Goal: Task Accomplishment & Management: Manage account settings

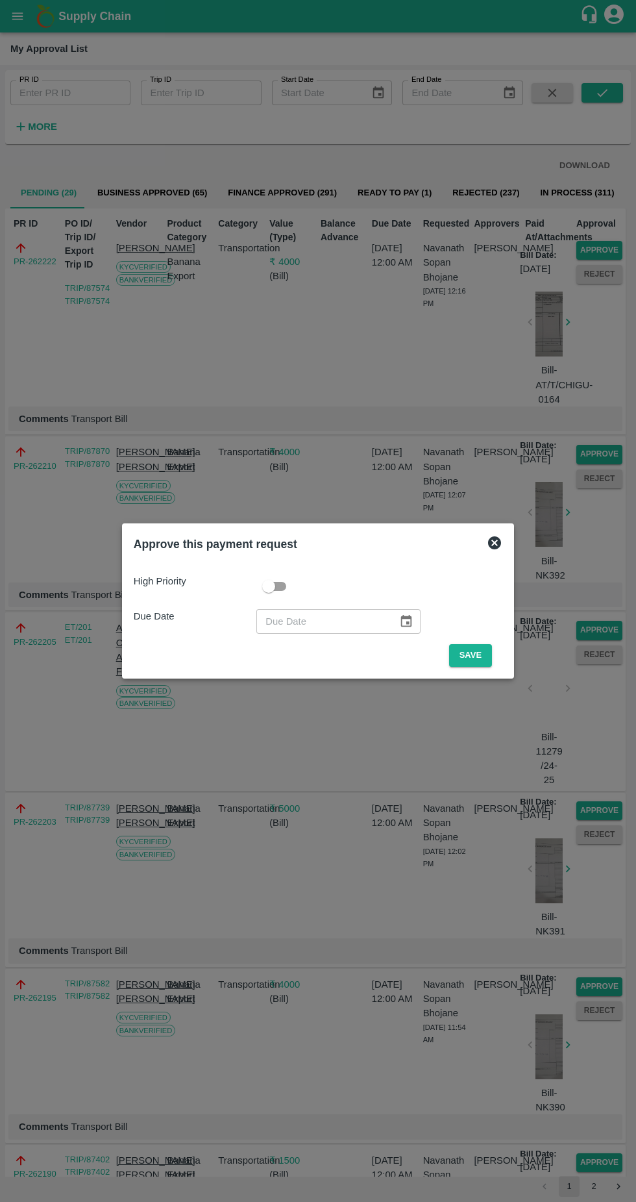
click at [473, 668] on div "High Priority Due Date ​ Save" at bounding box center [318, 615] width 379 height 114
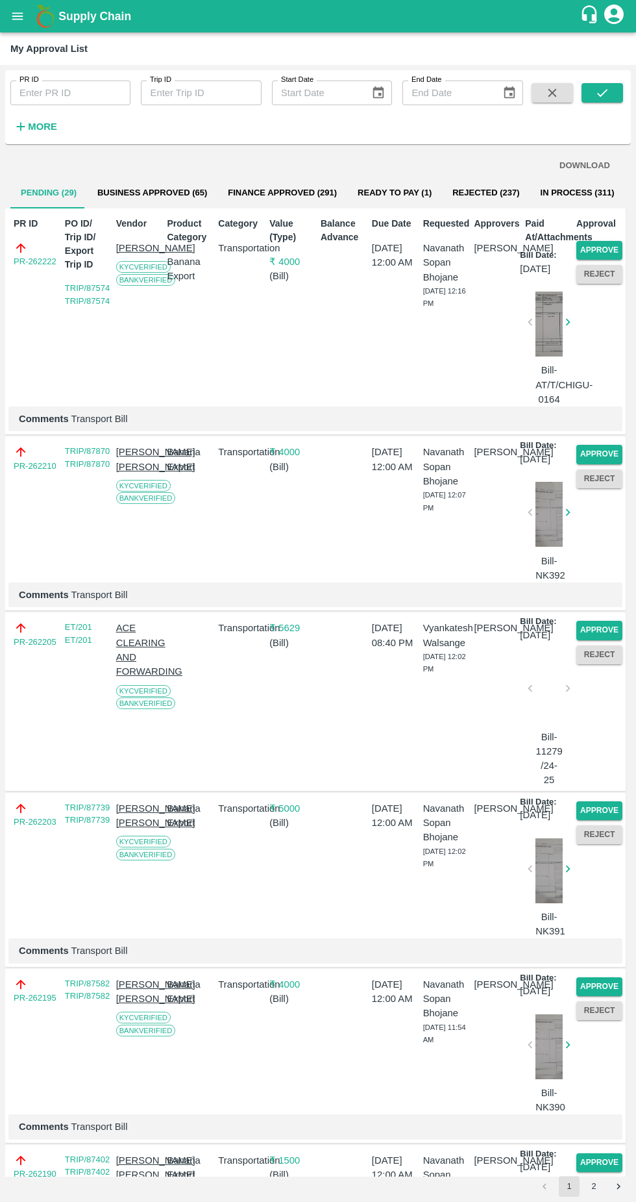
click at [595, 249] on button "Approve" at bounding box center [600, 250] width 46 height 19
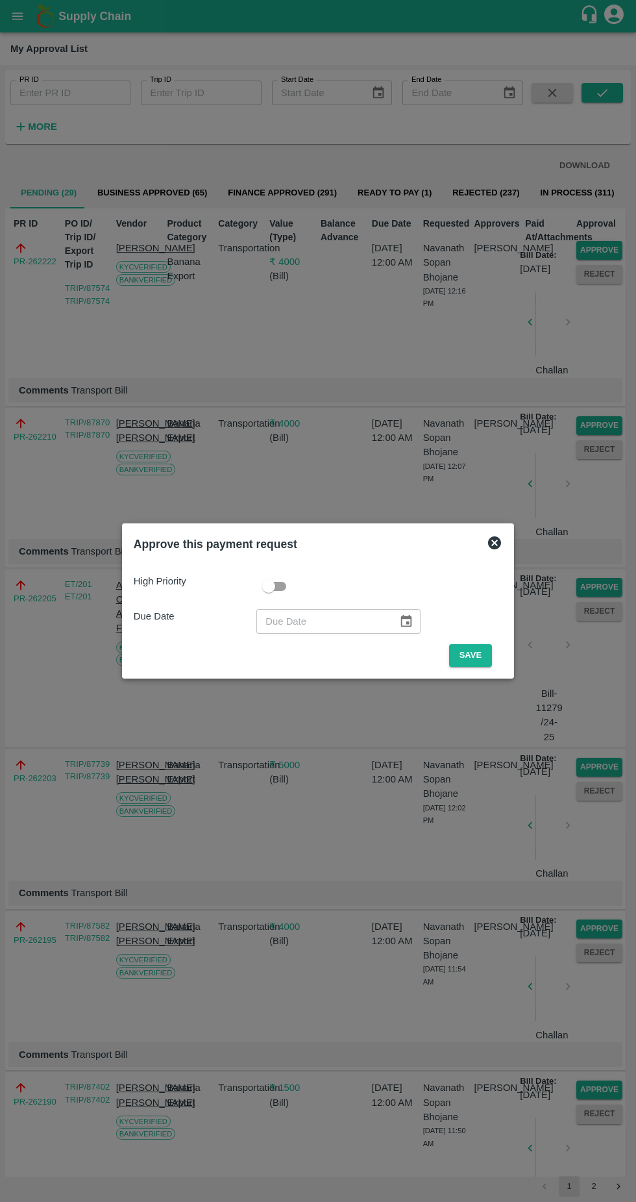
click at [477, 655] on button "Save" at bounding box center [470, 655] width 43 height 23
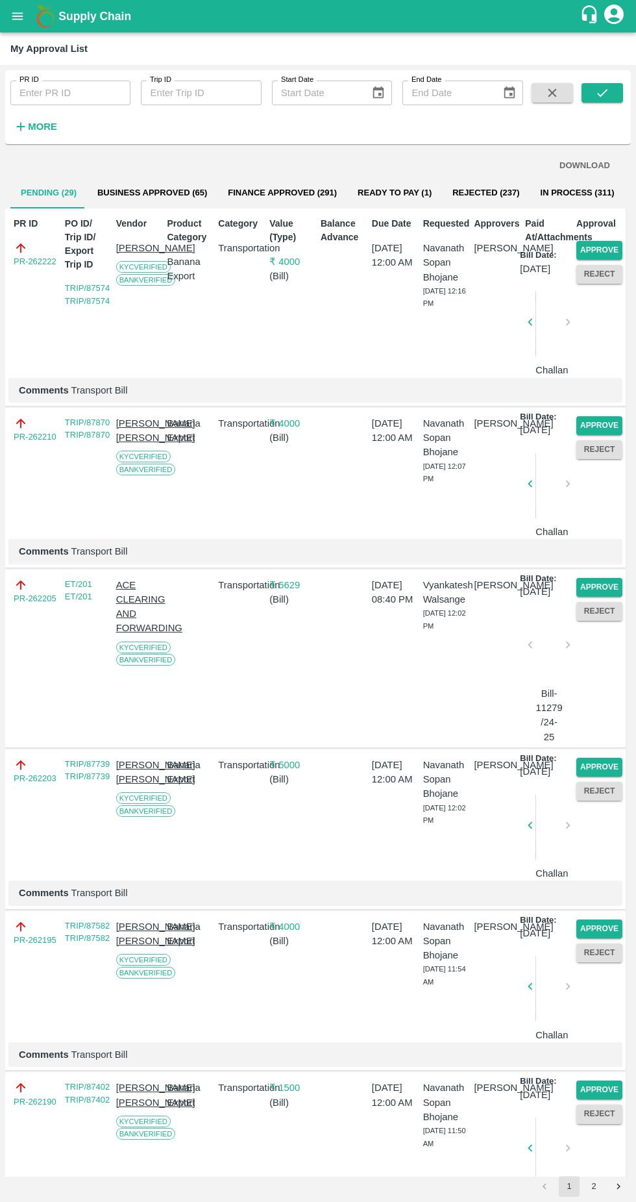
click at [589, 249] on button "Approve" at bounding box center [600, 250] width 46 height 19
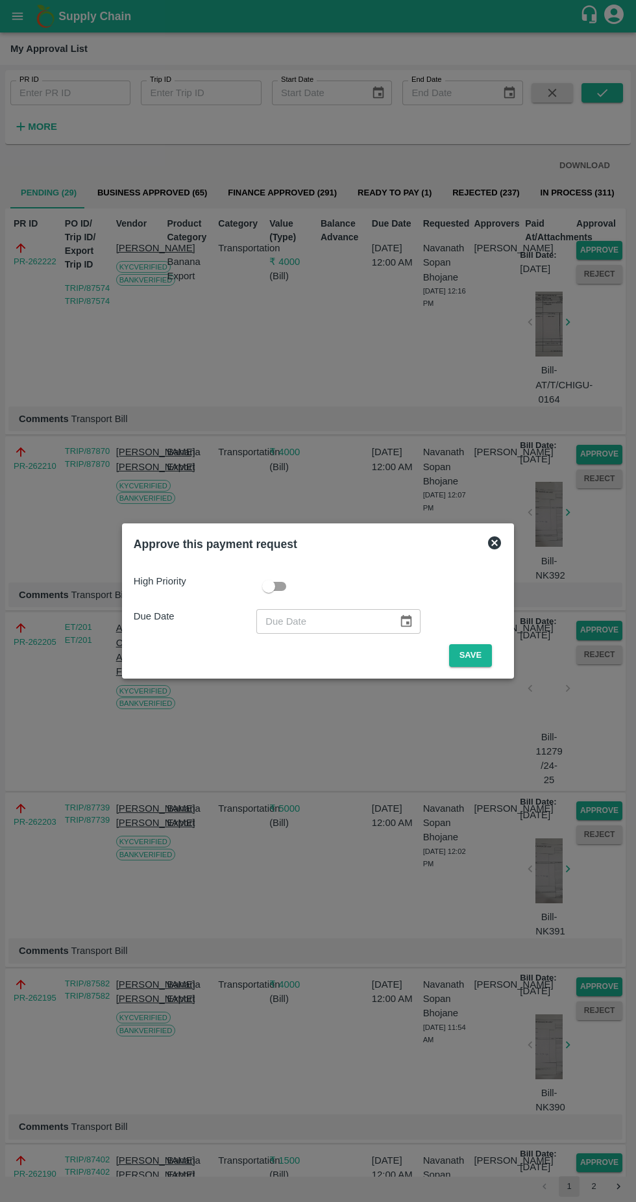
click at [473, 654] on button "Save" at bounding box center [470, 655] width 43 height 23
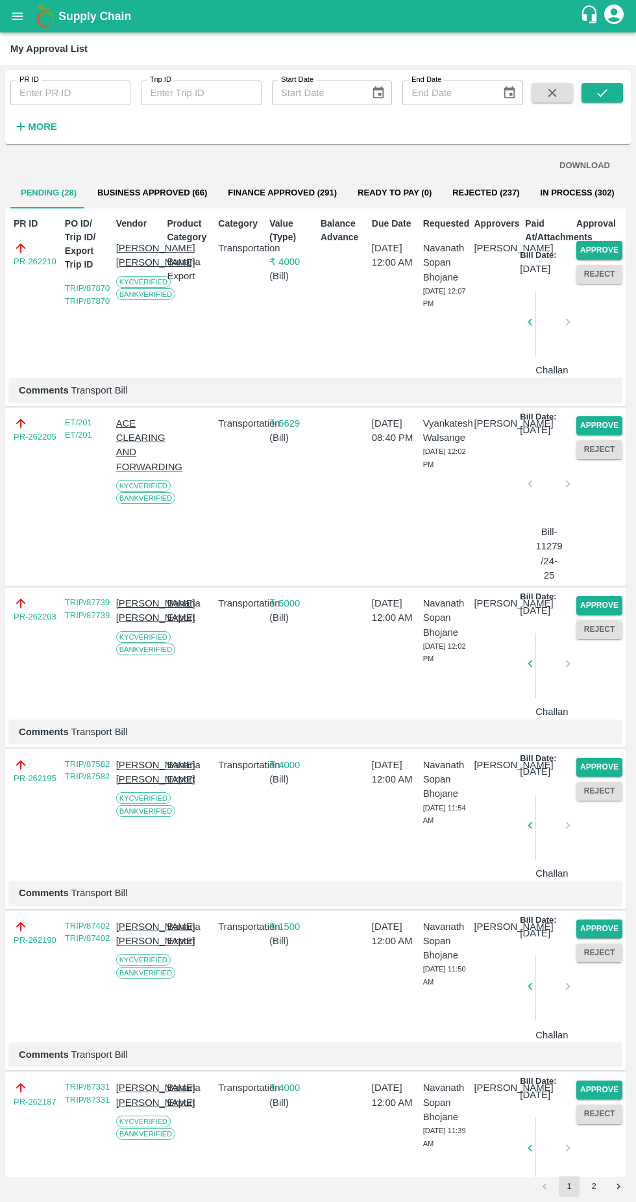
click at [593, 248] on button "Approve" at bounding box center [600, 250] width 46 height 19
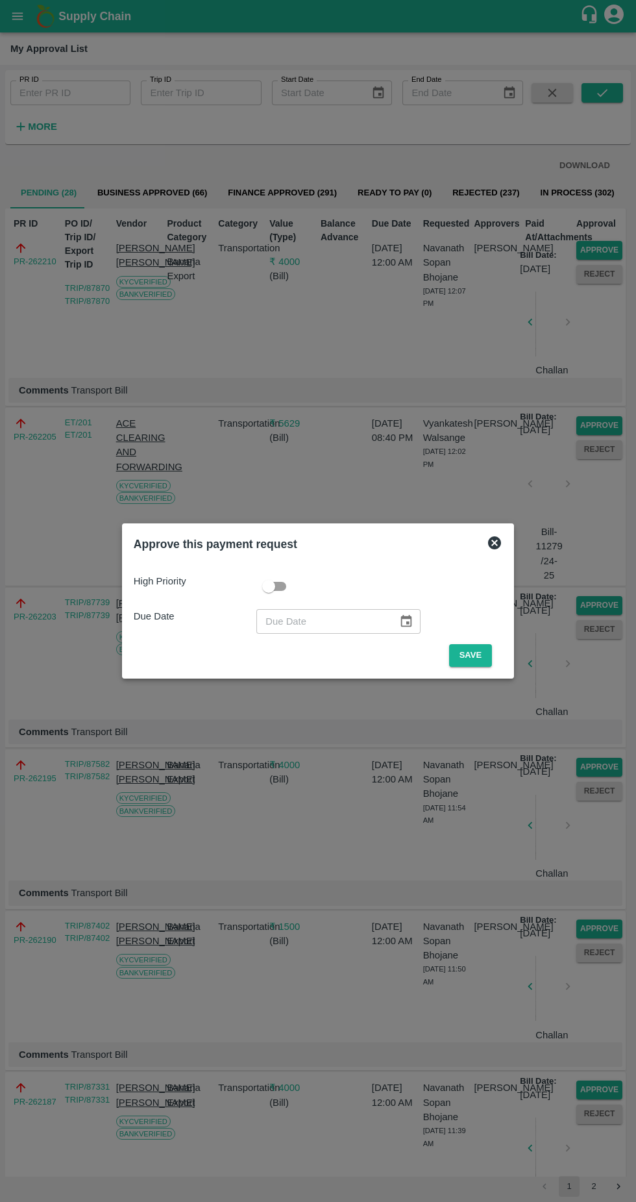
click at [479, 662] on button "Save" at bounding box center [470, 655] width 43 height 23
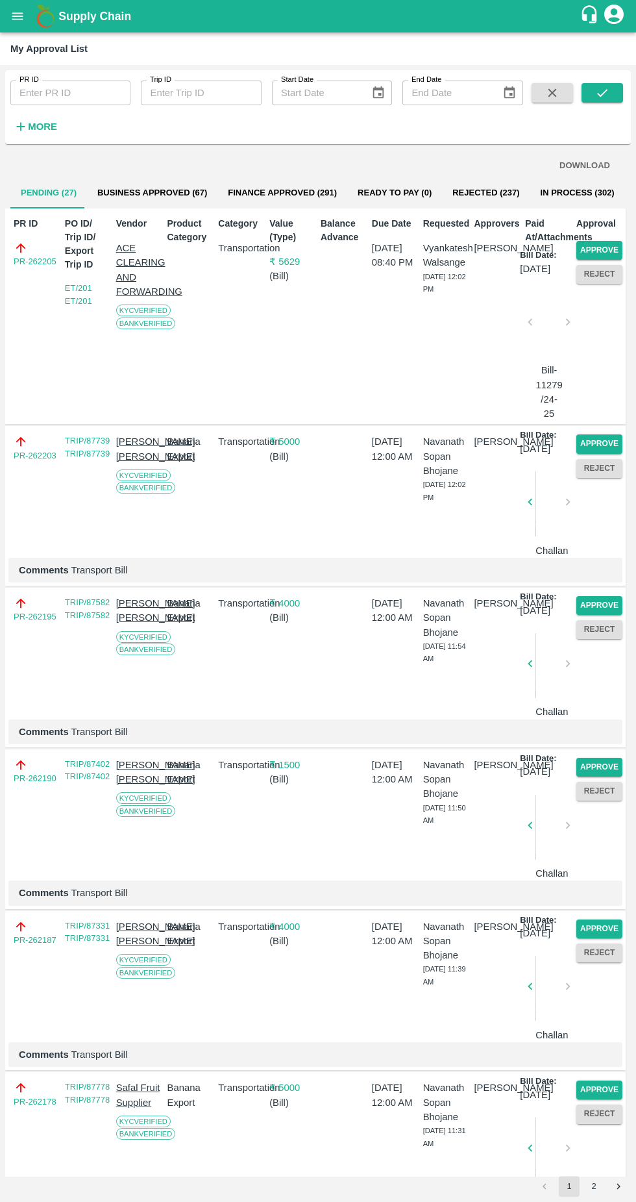
click at [605, 249] on button "Approve" at bounding box center [600, 250] width 46 height 19
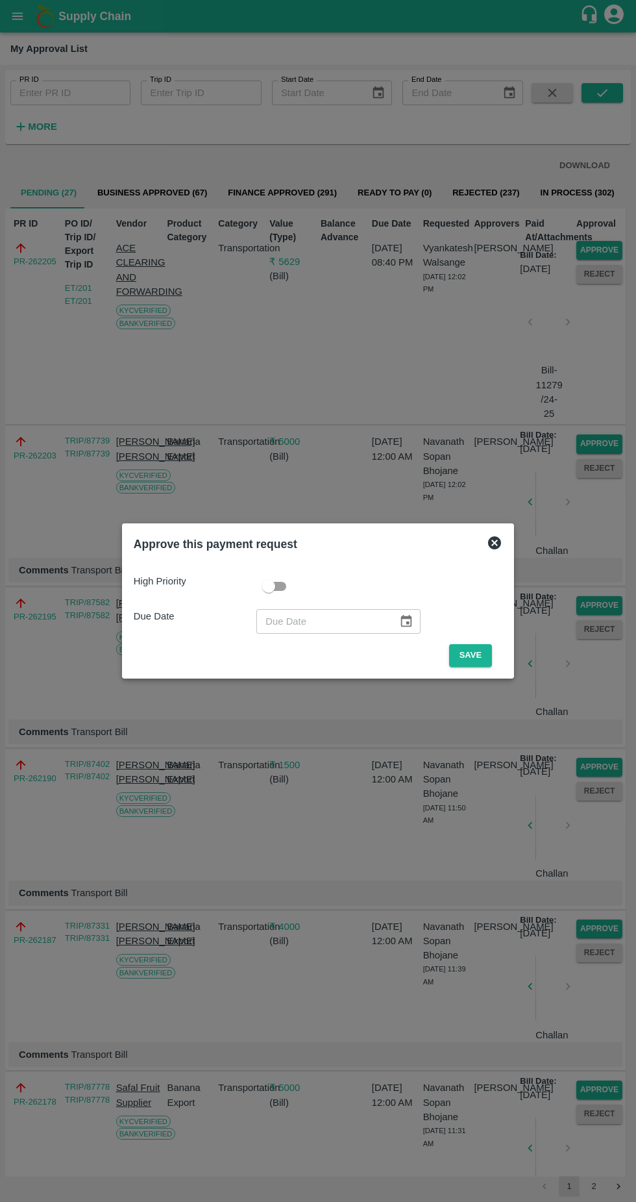
click at [470, 655] on button "Save" at bounding box center [470, 655] width 43 height 23
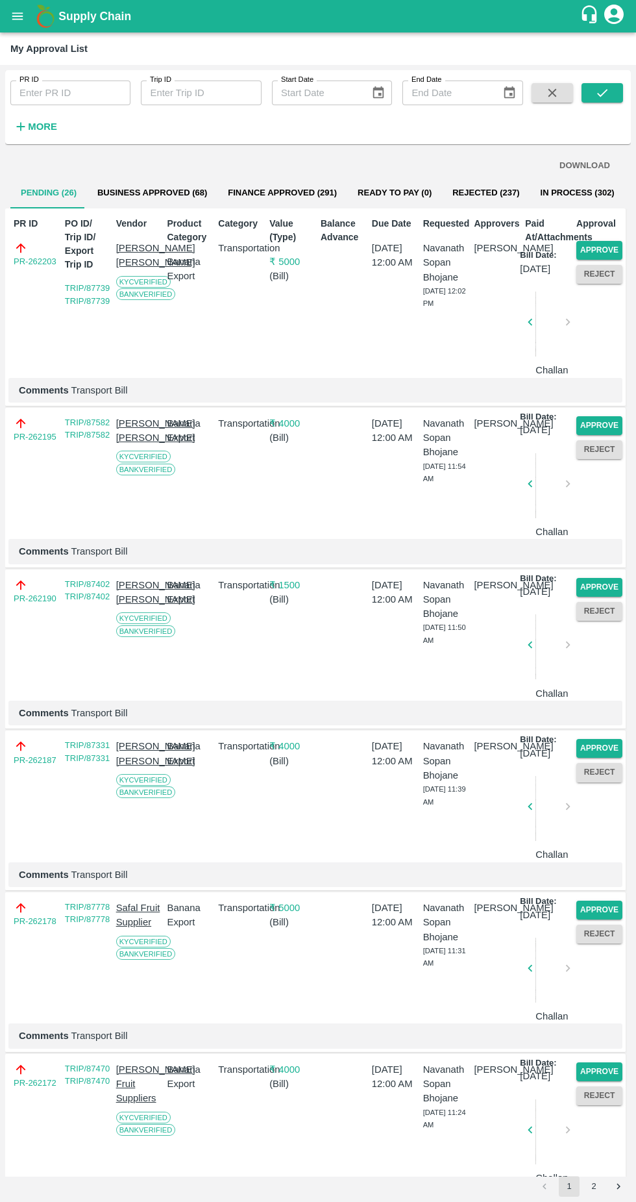
click at [602, 251] on button "Approve" at bounding box center [600, 250] width 46 height 19
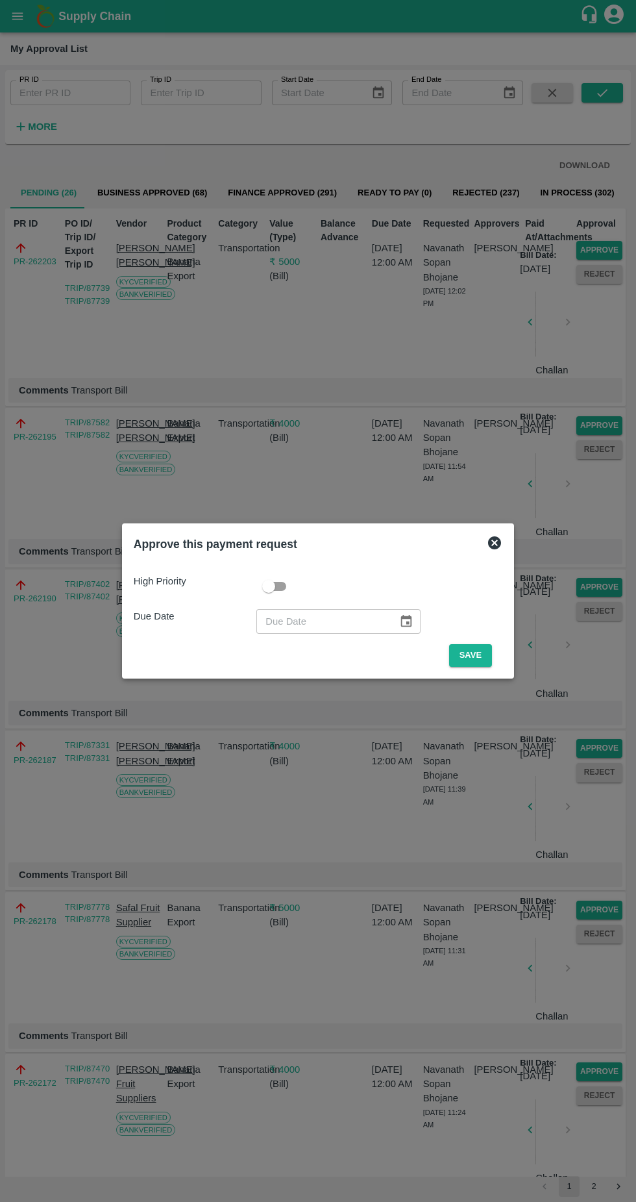
click at [465, 655] on button "Save" at bounding box center [470, 655] width 43 height 23
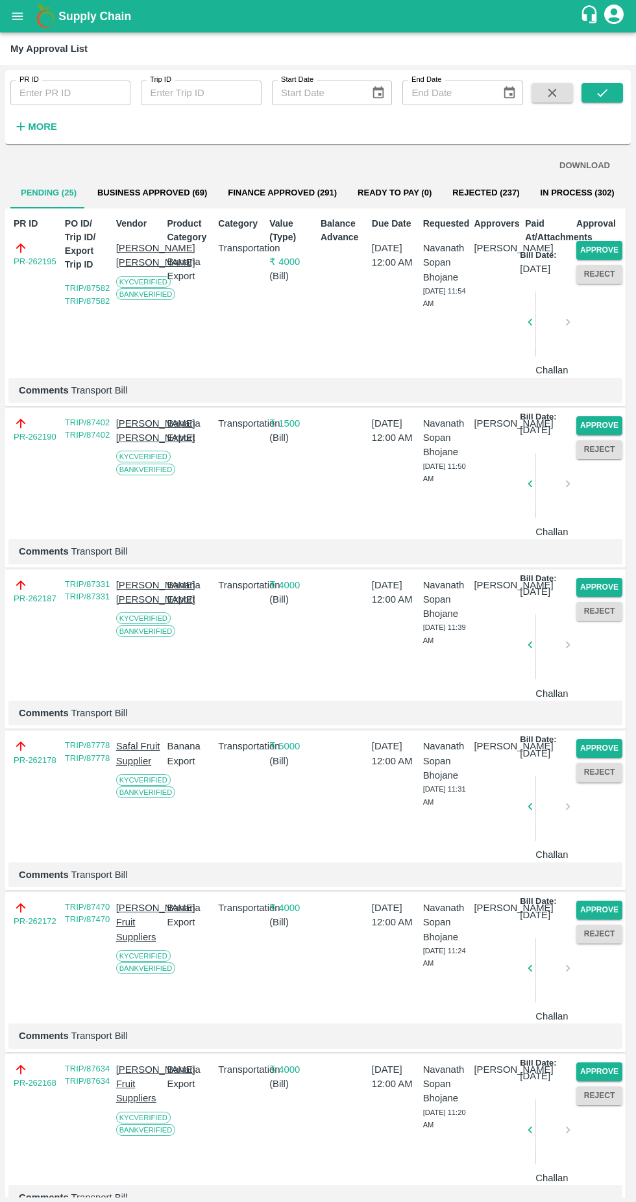
click at [603, 243] on button "Approve" at bounding box center [600, 250] width 46 height 19
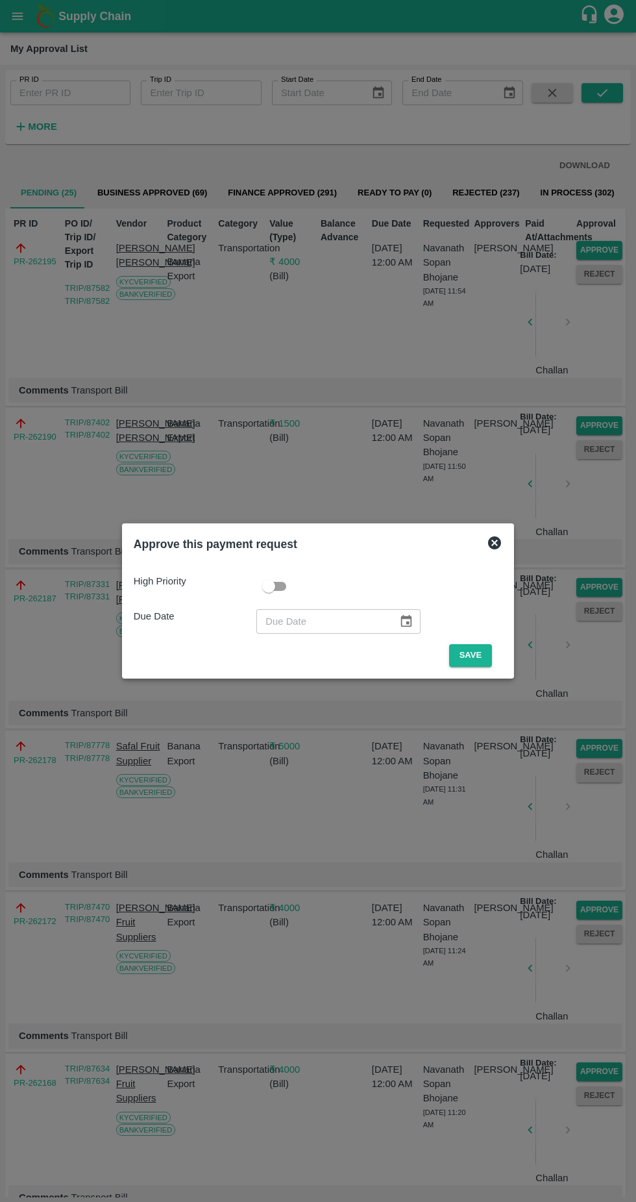
click at [472, 657] on button "Save" at bounding box center [470, 655] width 43 height 23
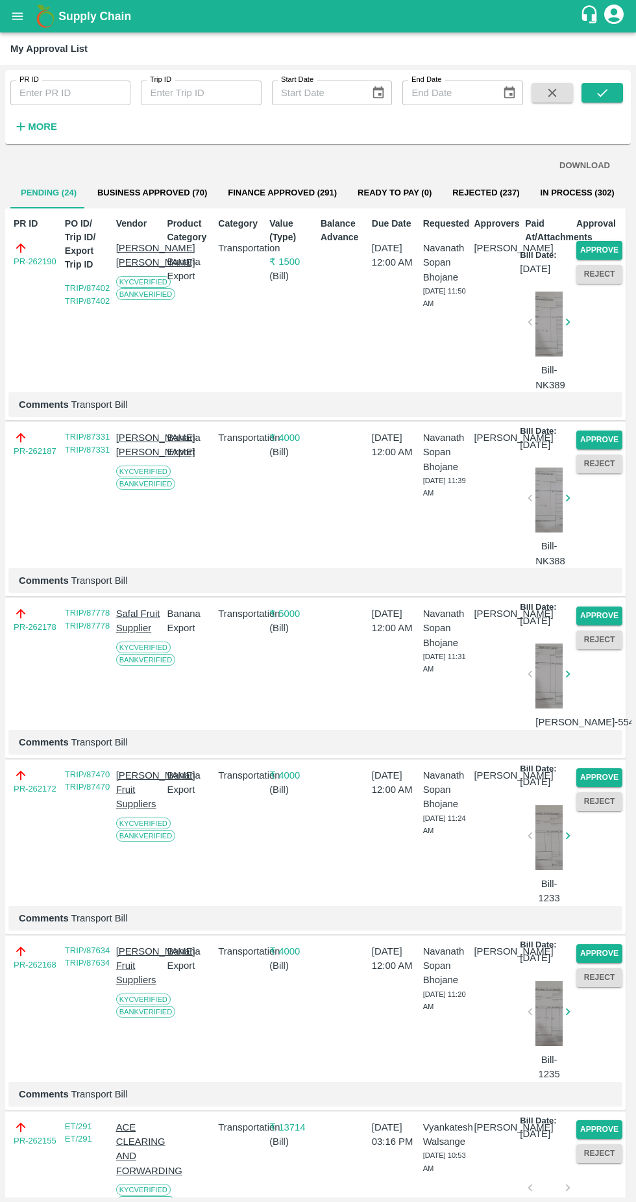
click at [605, 250] on button "Approve" at bounding box center [600, 250] width 46 height 19
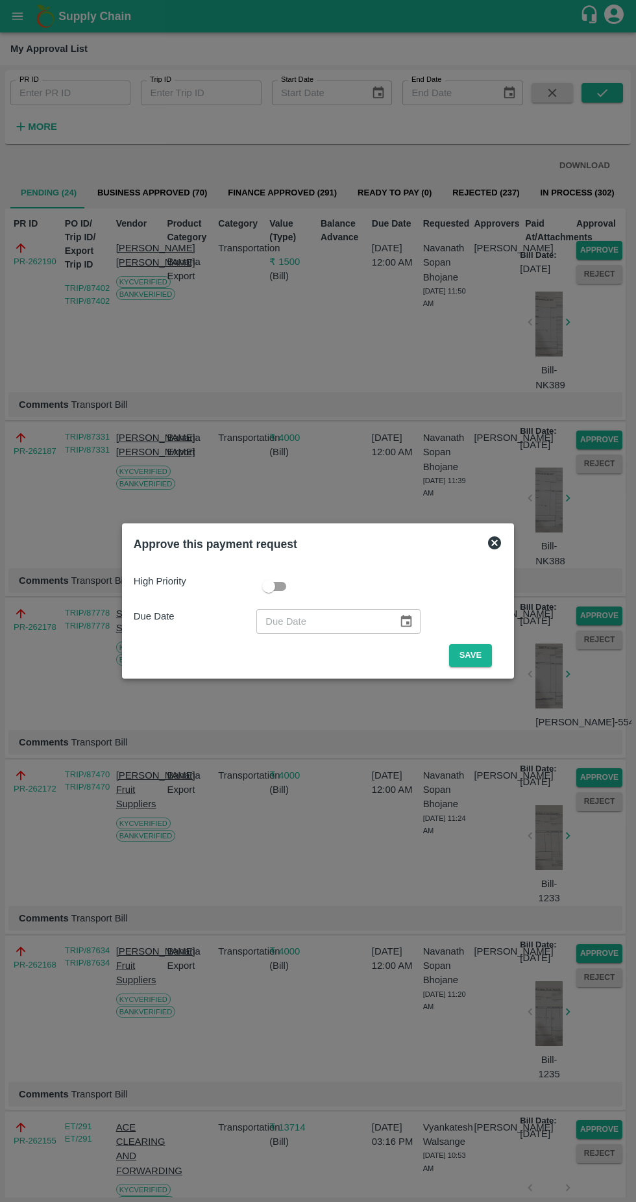
click at [473, 651] on button "Save" at bounding box center [470, 655] width 43 height 23
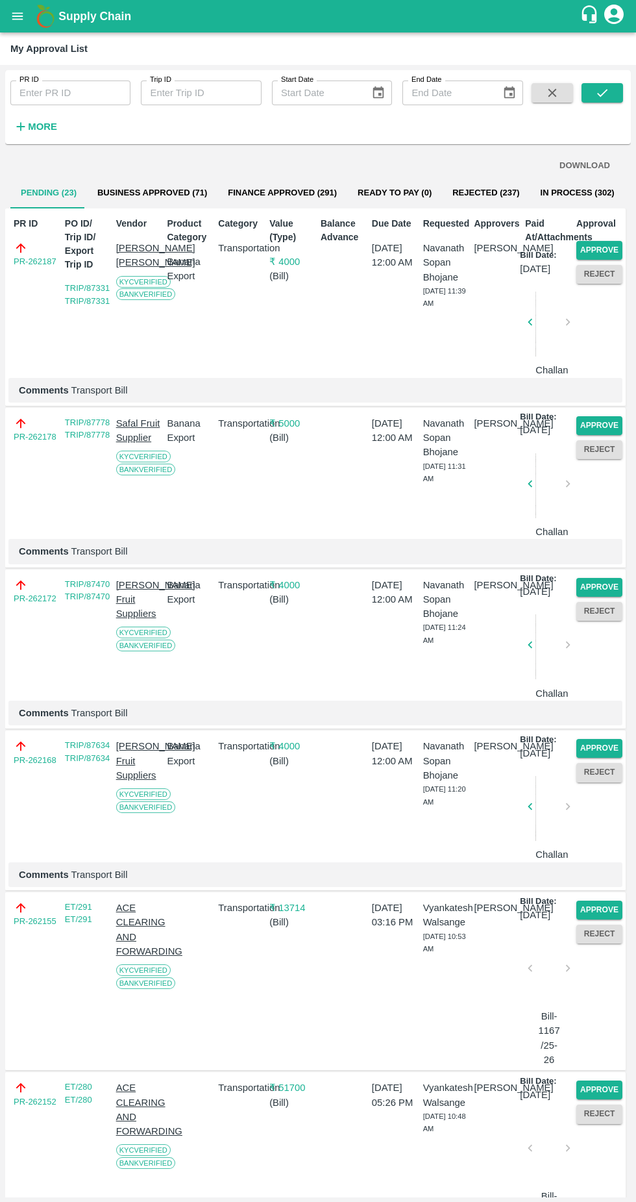
click at [596, 249] on button "Approve" at bounding box center [600, 250] width 46 height 19
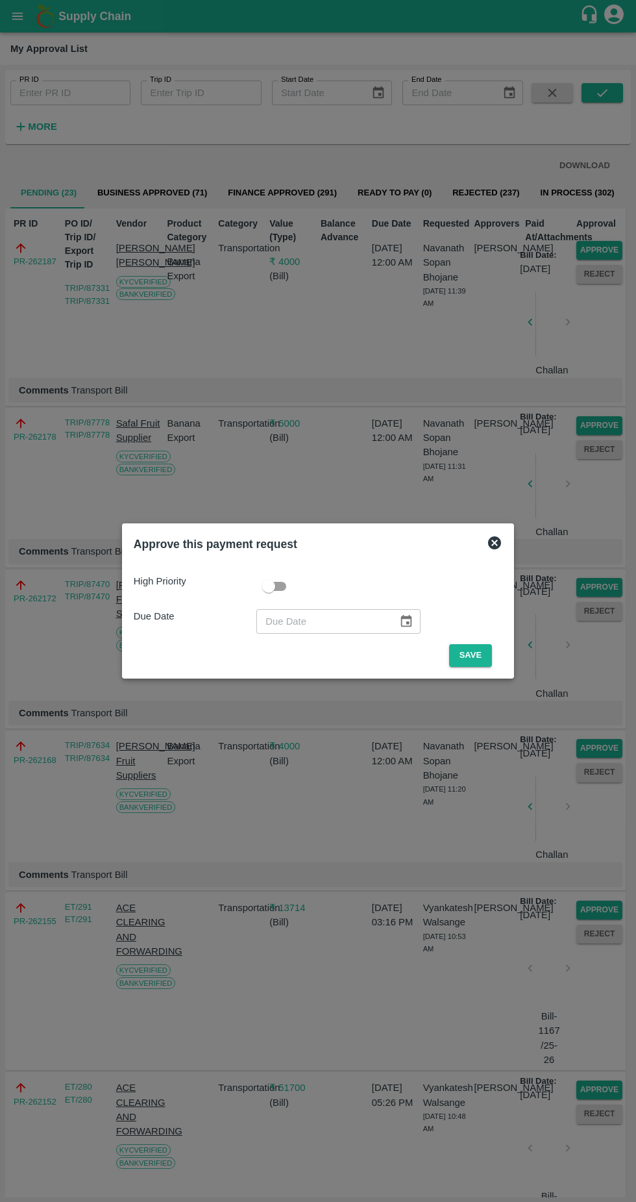
click at [476, 663] on button "Save" at bounding box center [470, 655] width 43 height 23
